Goal: Information Seeking & Learning: Learn about a topic

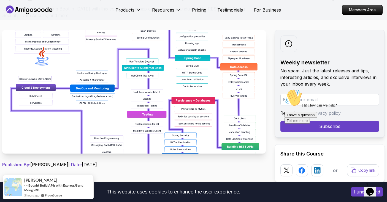
click at [214, 75] on img at bounding box center [133, 92] width 263 height 124
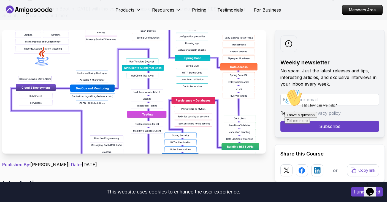
click at [160, 124] on img at bounding box center [133, 92] width 263 height 124
click at [160, 121] on img at bounding box center [133, 92] width 263 height 124
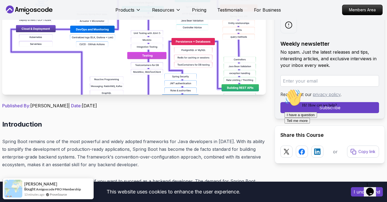
scroll to position [130, 0]
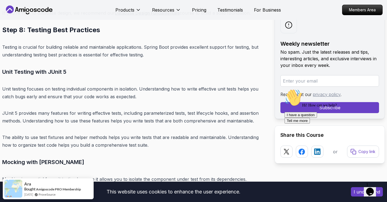
scroll to position [4770, 0]
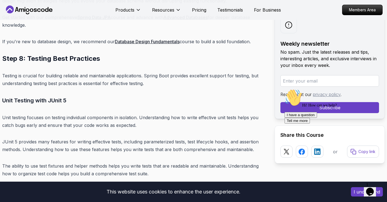
click at [292, 26] on div at bounding box center [288, 25] width 17 height 17
click at [290, 26] on icon at bounding box center [288, 24] width 7 height 7
click at [347, 32] on div "Weekly newsletter No spam. Just the latest releases and tips, interesting artic…" at bounding box center [329, 65] width 110 height 108
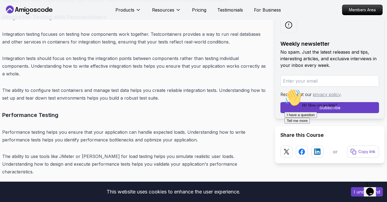
scroll to position [4930, 0]
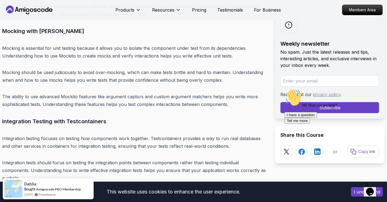
click at [368, 185] on span "1" at bounding box center [367, 184] width 2 height 5
click at [370, 188] on icon "Chat widget" at bounding box center [370, 192] width 8 height 8
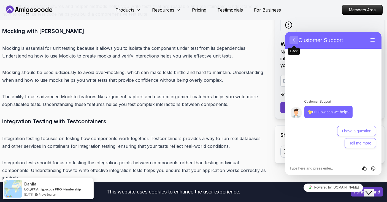
click at [291, 38] on button "Back" at bounding box center [293, 40] width 9 height 8
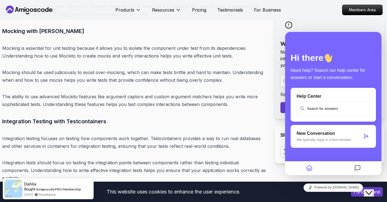
click at [35, 69] on p "Mocking should be used judiciously to avoid over-mocking, which can make tests …" at bounding box center [133, 76] width 263 height 15
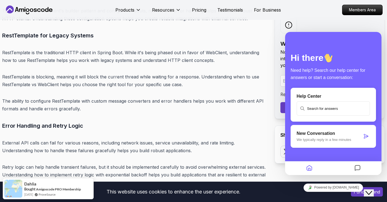
scroll to position [5341, 0]
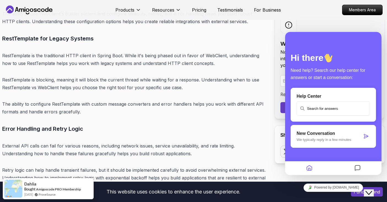
click at [298, 35] on div at bounding box center [333, 34] width 96 height 4
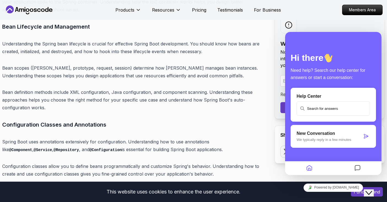
scroll to position [2477, 0]
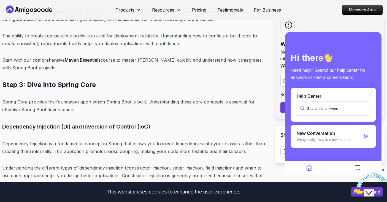
click at [290, 26] on icon at bounding box center [288, 24] width 7 height 7
